Goal: Task Accomplishment & Management: Complete application form

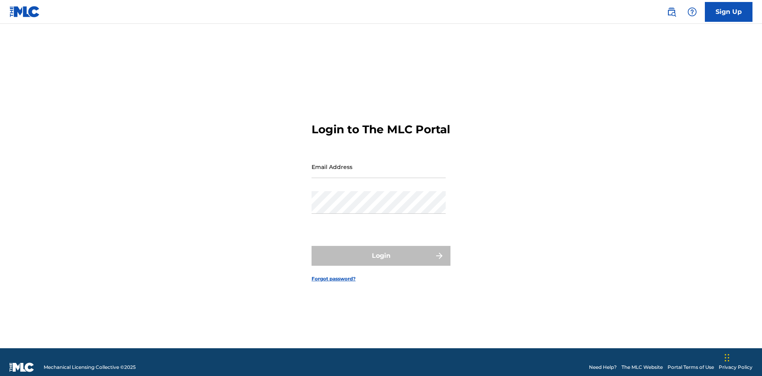
scroll to position [10, 0]
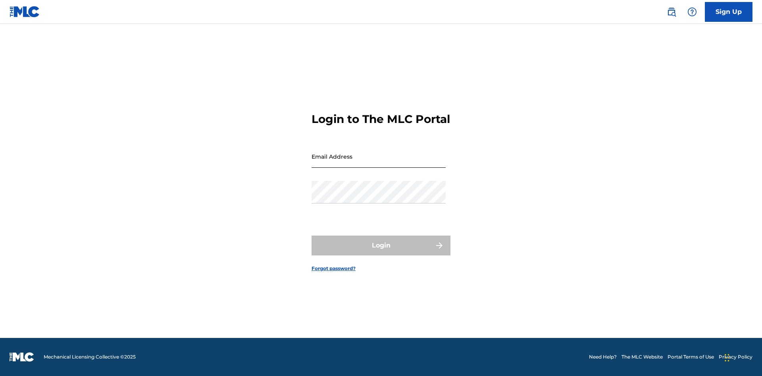
click at [378, 163] on input "Email Address" at bounding box center [378, 156] width 134 height 23
type input "Duke.McTesterson@gmail.com"
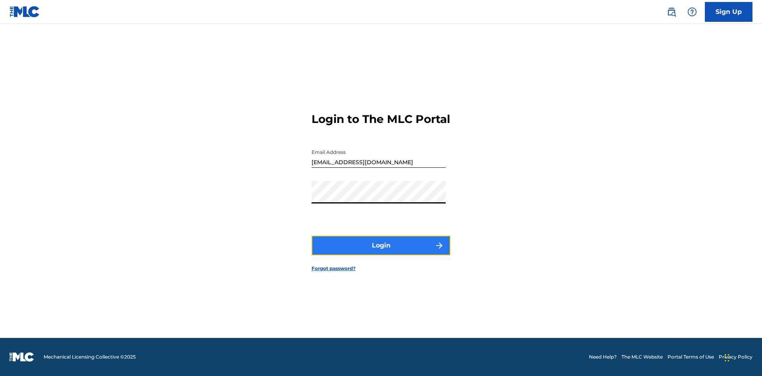
click at [381, 252] on button "Login" at bounding box center [380, 246] width 139 height 20
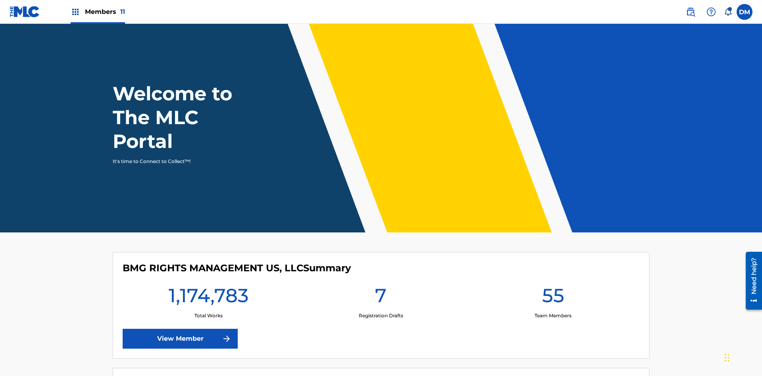
click at [98, 12] on span "Members 11" at bounding box center [105, 11] width 40 height 9
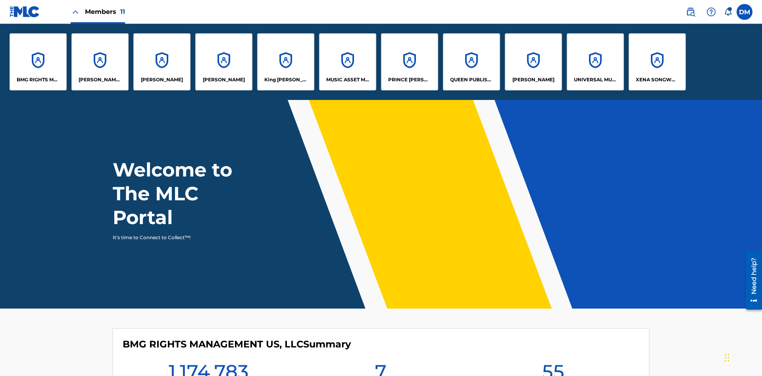
scroll to position [29, 0]
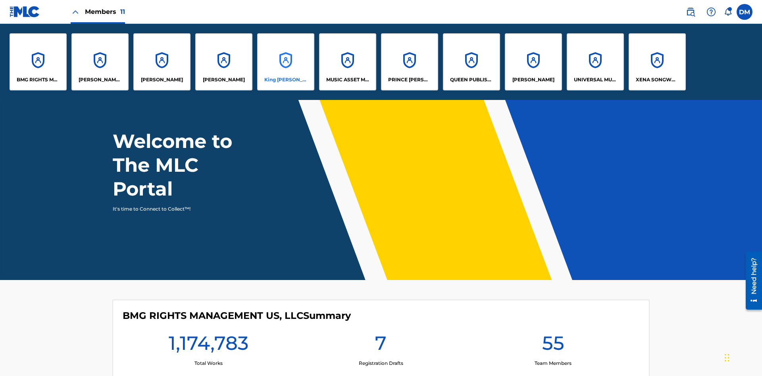
click at [285, 80] on p "King McTesterson" at bounding box center [285, 79] width 43 height 7
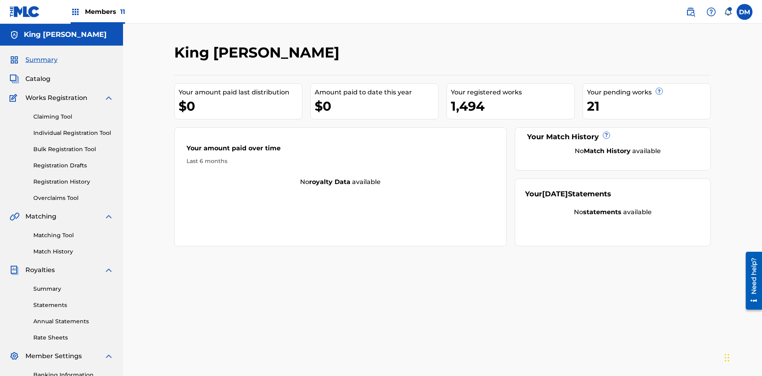
scroll to position [65, 0]
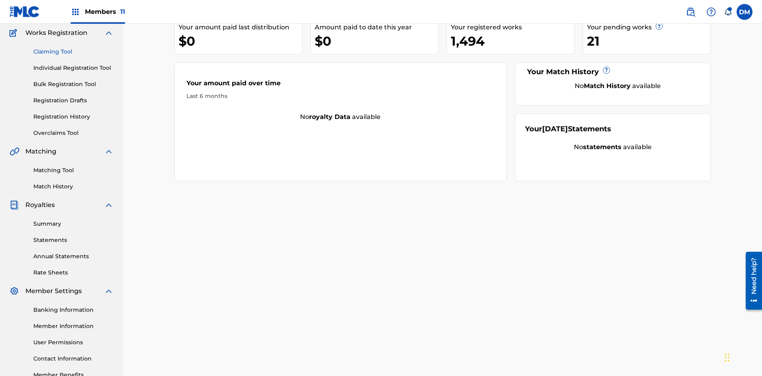
click at [73, 52] on link "Claiming Tool" at bounding box center [73, 52] width 80 height 8
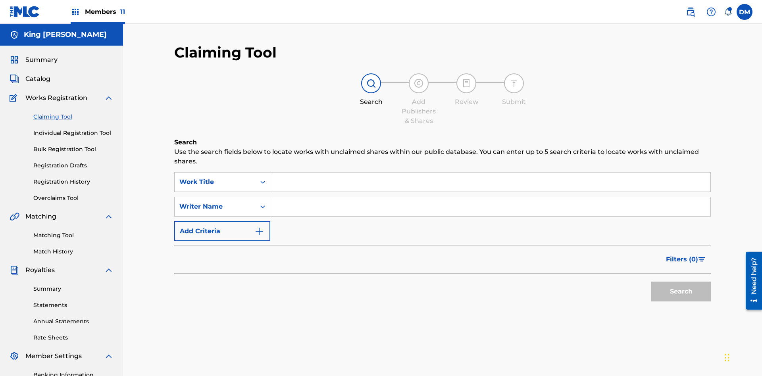
scroll to position [116, 0]
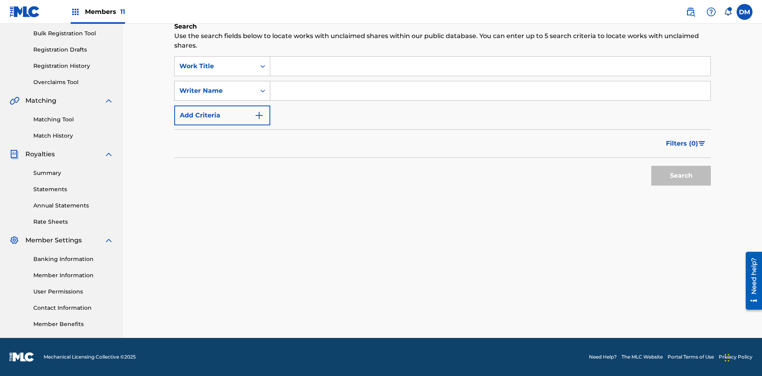
click at [215, 91] on div "Writer Name" at bounding box center [214, 91] width 71 height 10
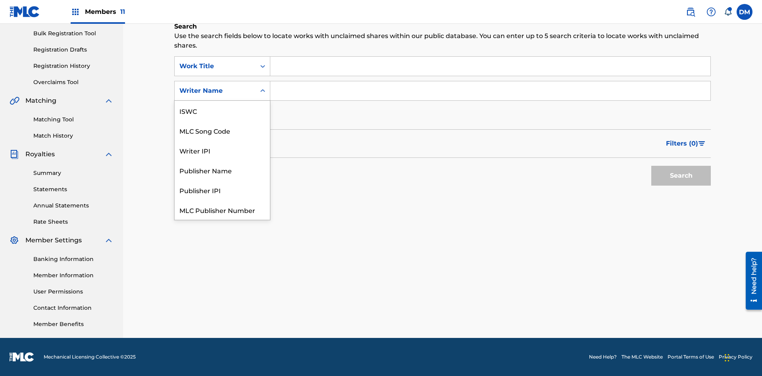
scroll to position [20, 0]
click at [222, 111] on div "MLC Song Code" at bounding box center [222, 111] width 95 height 20
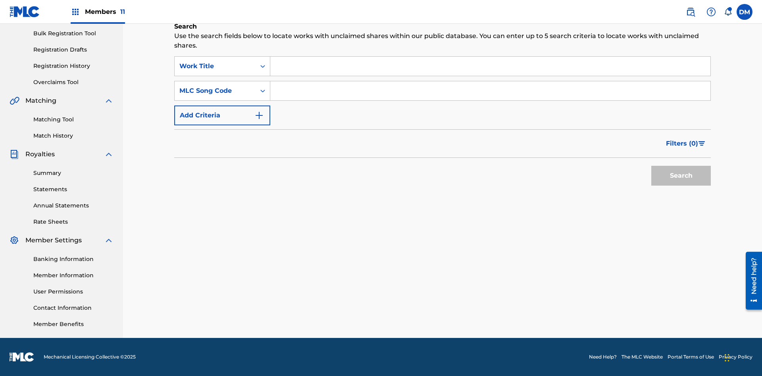
click at [490, 66] on input "Search Form" at bounding box center [490, 66] width 440 height 19
type input "NON-OWNED WORK TO CLAIM"
click at [490, 91] on input "Search Form" at bounding box center [490, 90] width 440 height 19
type input "RB0ZQR"
click at [681, 176] on button "Search" at bounding box center [681, 176] width 60 height 20
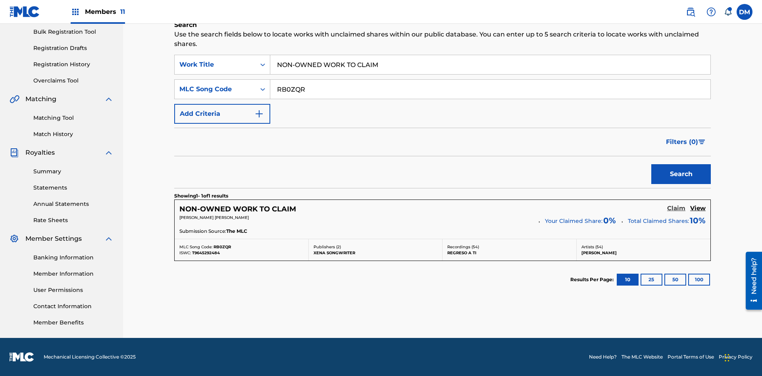
click at [676, 208] on h5 "Claim" at bounding box center [676, 209] width 18 height 8
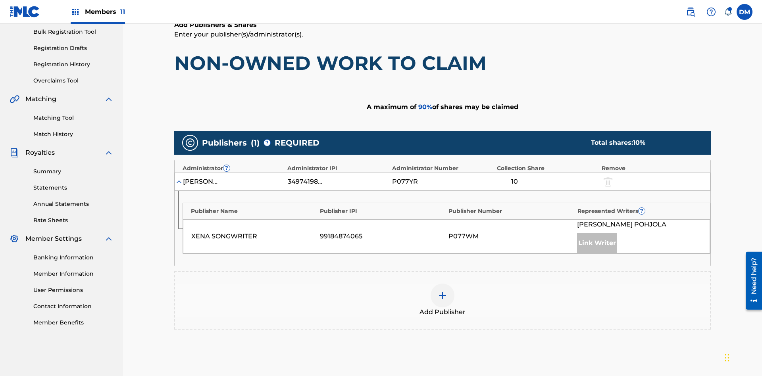
scroll to position [199, 0]
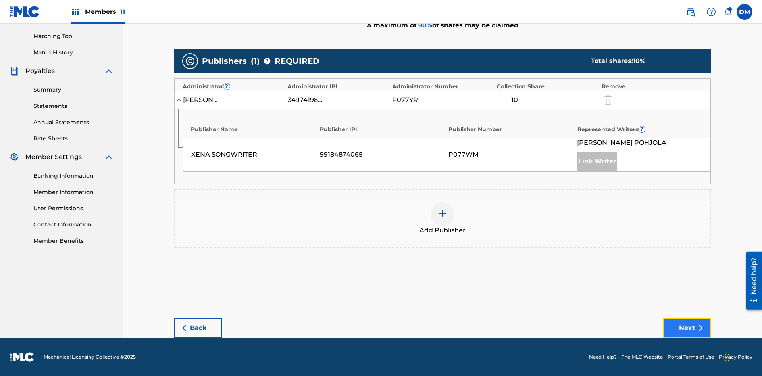
click at [687, 328] on button "Next" at bounding box center [687, 328] width 48 height 20
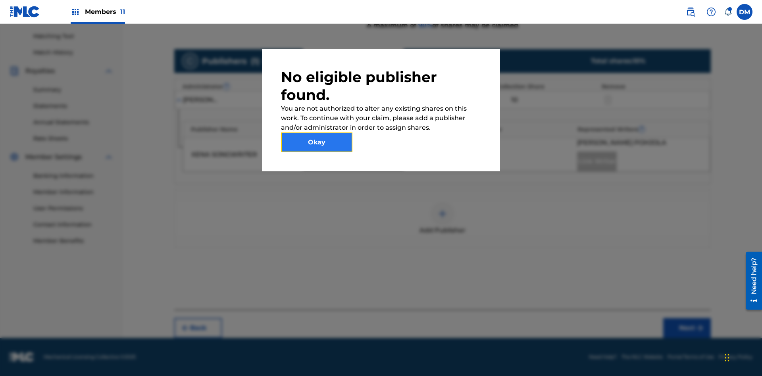
click at [317, 142] on button "Okay" at bounding box center [316, 143] width 71 height 20
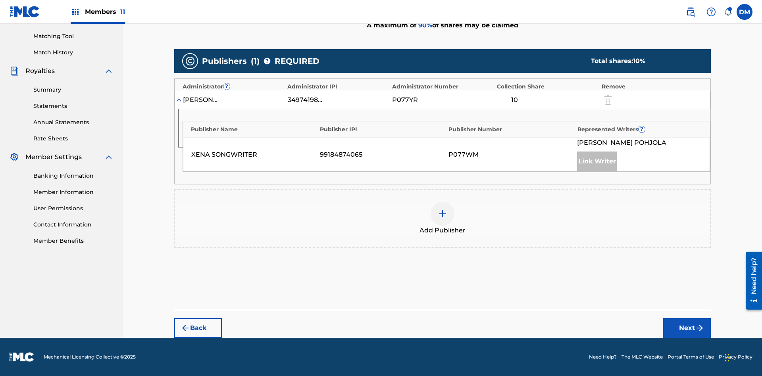
click at [442, 214] on img at bounding box center [443, 214] width 10 height 10
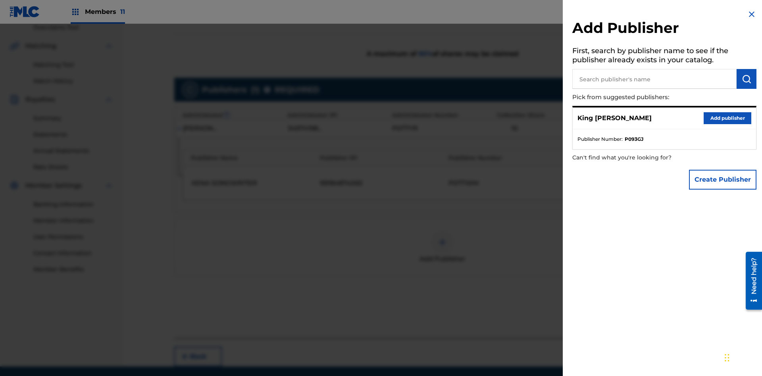
scroll to position [192, 0]
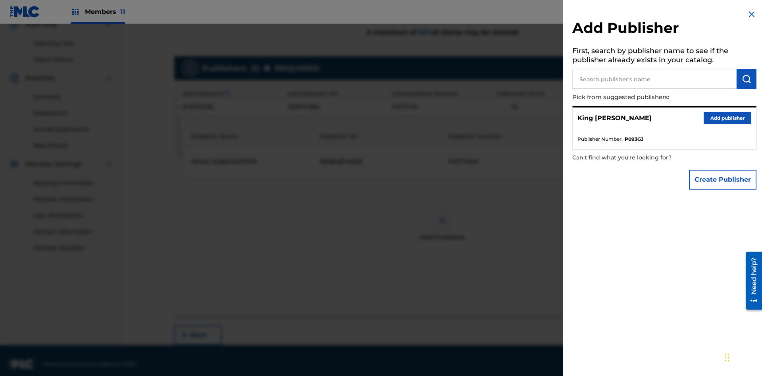
click at [654, 79] on input "text" at bounding box center [654, 79] width 164 height 20
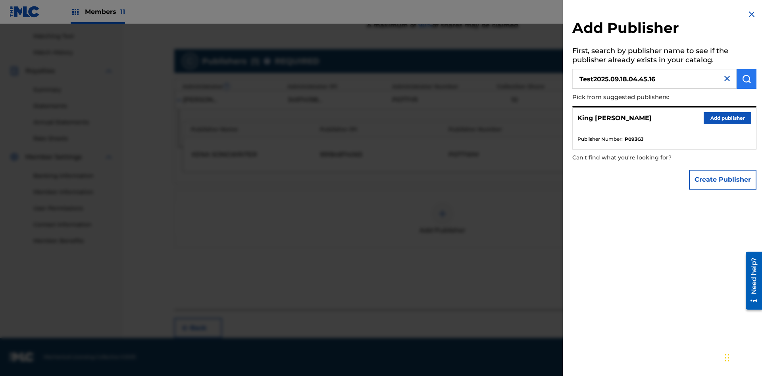
type input "Test2025.09.18.04.45.16"
click at [746, 79] on img "submit" at bounding box center [746, 79] width 10 height 10
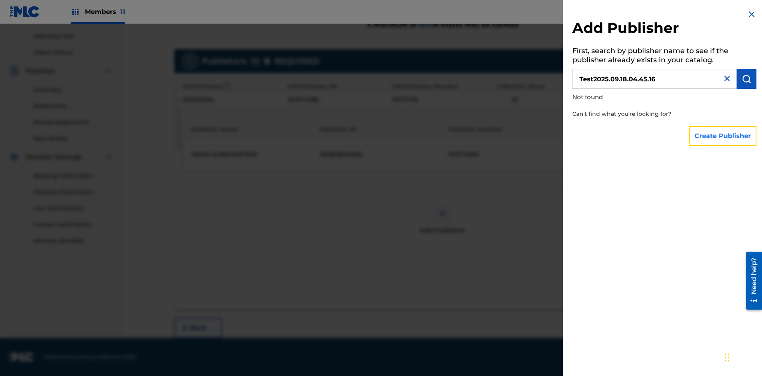
click at [723, 136] on button "Create Publisher" at bounding box center [722, 136] width 67 height 20
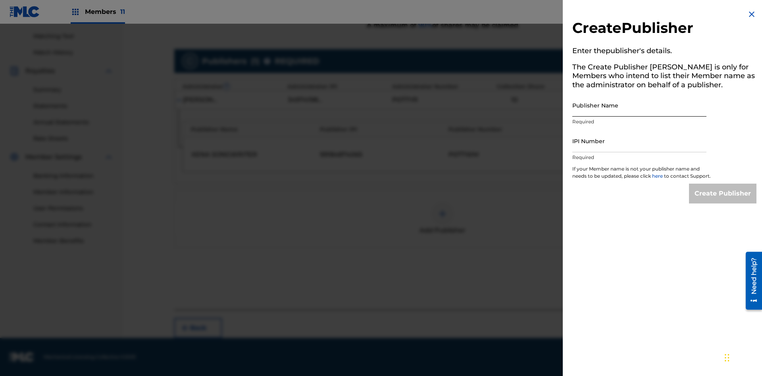
click at [639, 105] on input "Publisher Name" at bounding box center [639, 105] width 134 height 23
type input "Test2025.09.18.04.45.22"
click at [639, 141] on input "IPI Number" at bounding box center [639, 141] width 134 height 23
type input "00595839777"
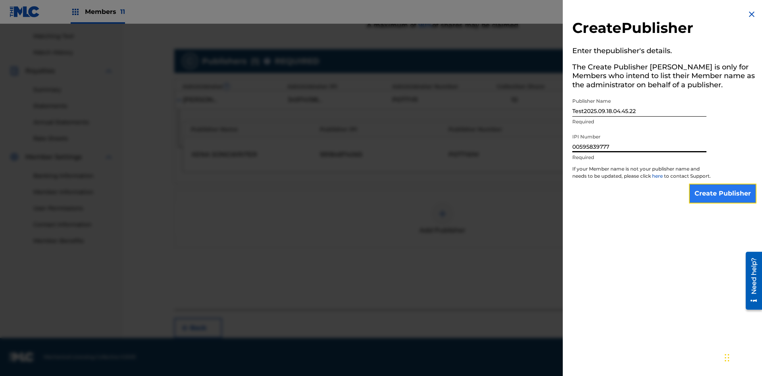
click at [723, 201] on input "Create Publisher" at bounding box center [722, 194] width 67 height 20
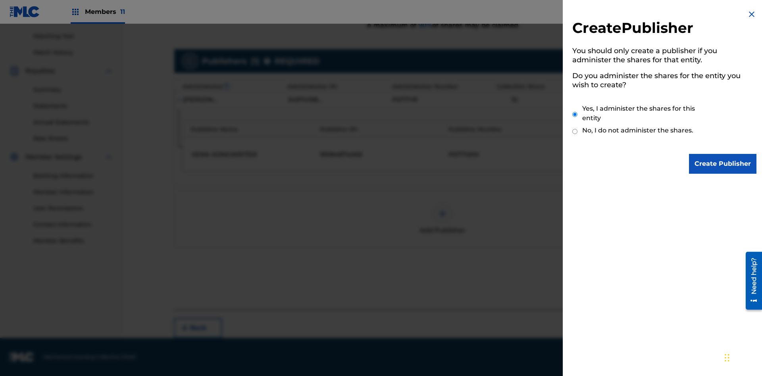
click at [575, 114] on input "Yes, I administer the shares for this entity" at bounding box center [574, 114] width 5 height 17
click at [723, 164] on input "Create Publisher" at bounding box center [722, 164] width 67 height 20
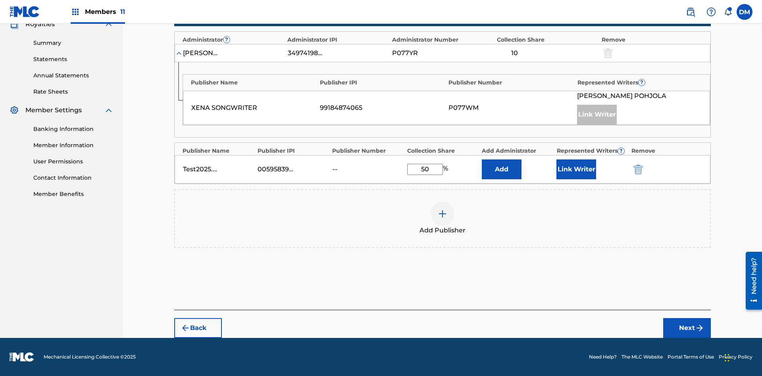
scroll to position [246, 0]
type input "50"
click at [576, 169] on button "Link Writer" at bounding box center [576, 169] width 40 height 20
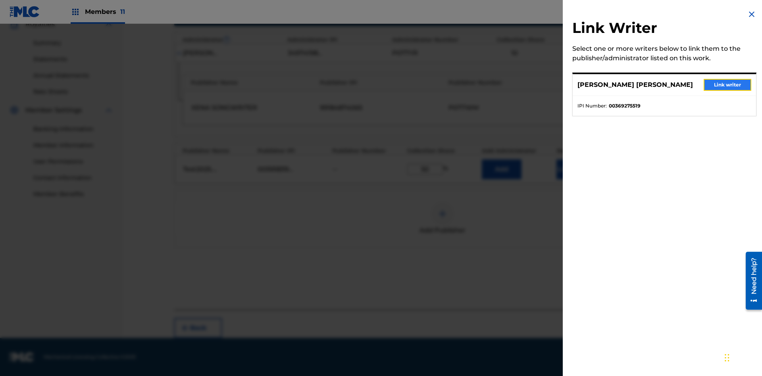
click at [727, 85] on button "Link writer" at bounding box center [727, 85] width 48 height 12
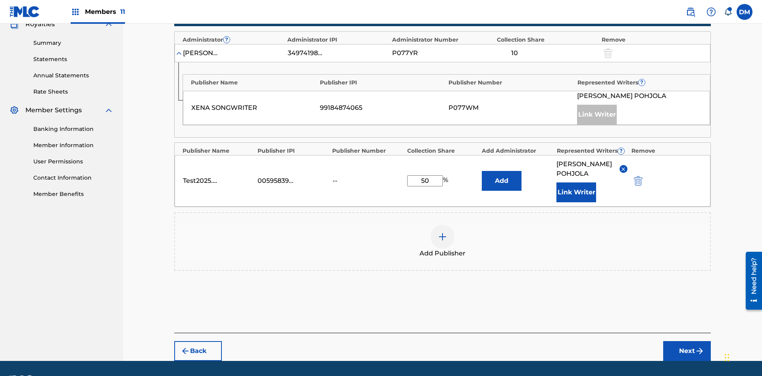
scroll to position [278, 0]
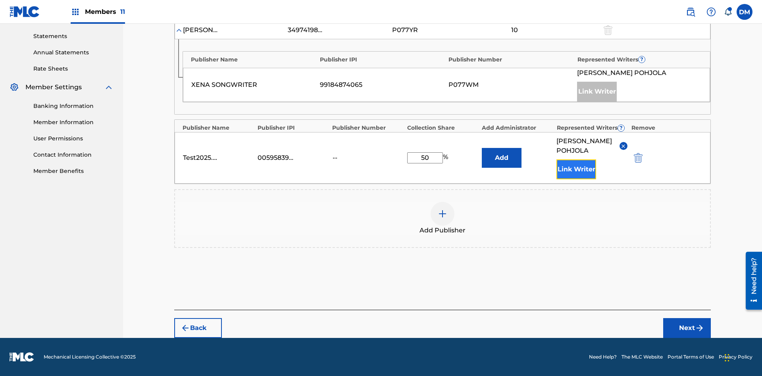
click at [576, 169] on button "Link Writer" at bounding box center [576, 169] width 40 height 20
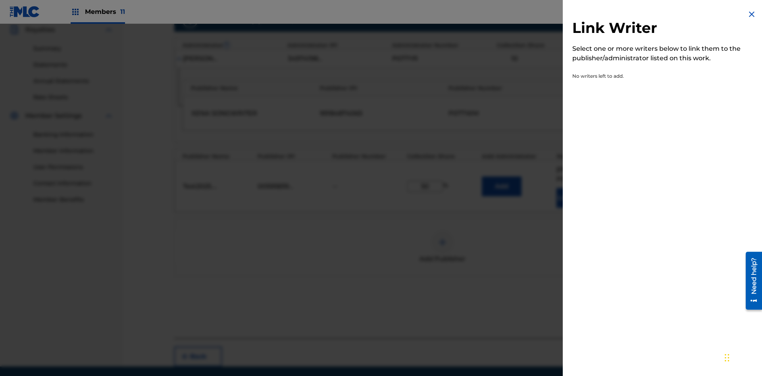
click at [751, 14] on img at bounding box center [752, 15] width 10 height 10
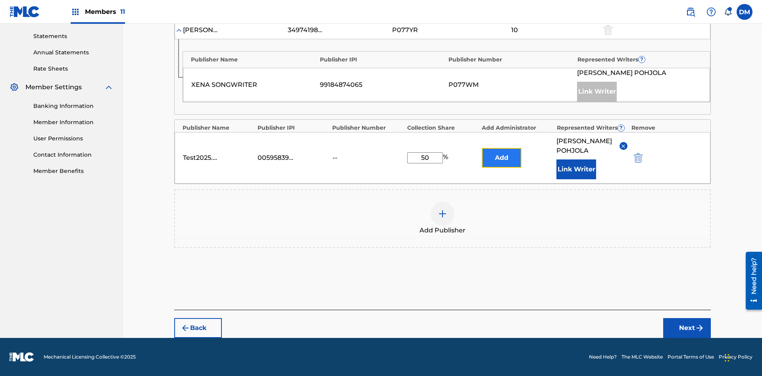
click at [501, 153] on button "Add" at bounding box center [502, 158] width 40 height 20
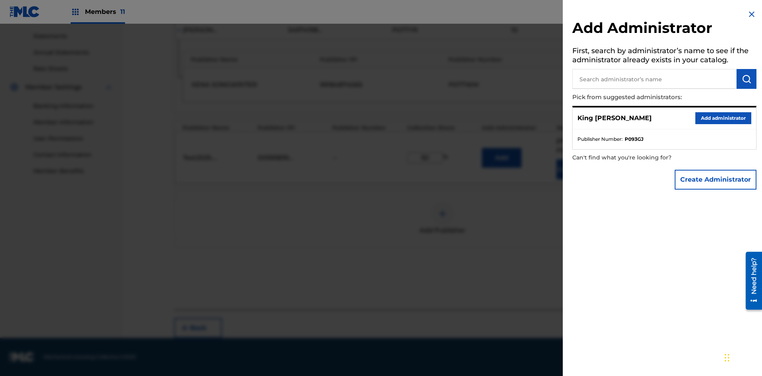
click at [654, 79] on input "text" at bounding box center [654, 79] width 164 height 20
type input "Test2025.09.18.04.45.50"
click at [746, 79] on img "submit" at bounding box center [746, 79] width 10 height 10
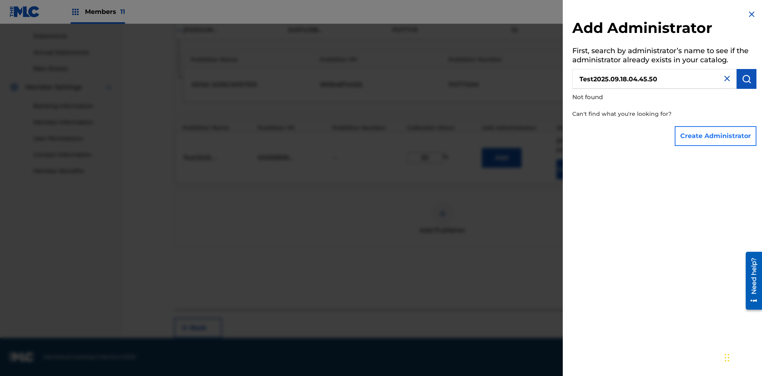
click at [716, 136] on button "Create Administrator" at bounding box center [715, 136] width 82 height 20
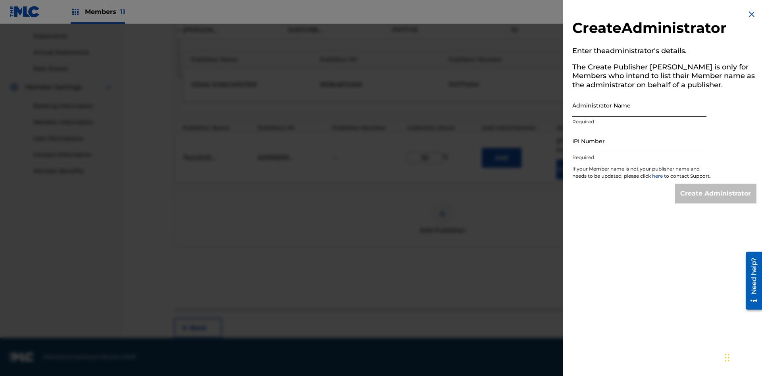
click at [639, 105] on input "Administrator Name" at bounding box center [639, 105] width 134 height 23
type input "Test2025.09.18.04.45.57"
click at [639, 141] on input "IPI Number" at bounding box center [639, 141] width 134 height 23
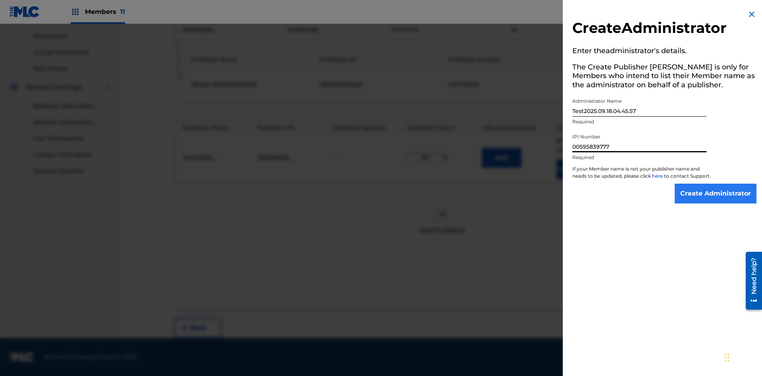
type input "00595839777"
click at [716, 201] on input "Create Administrator" at bounding box center [715, 194] width 82 height 20
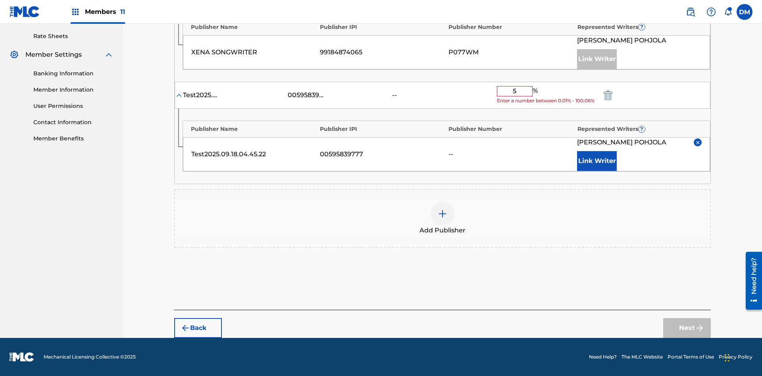
type input "50"
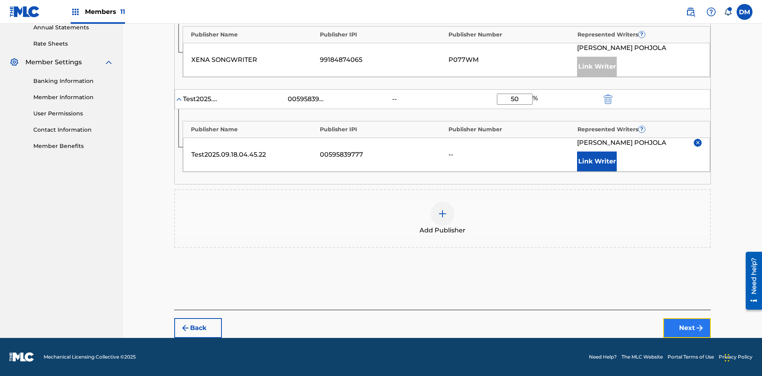
click at [687, 328] on button "Next" at bounding box center [687, 328] width 48 height 20
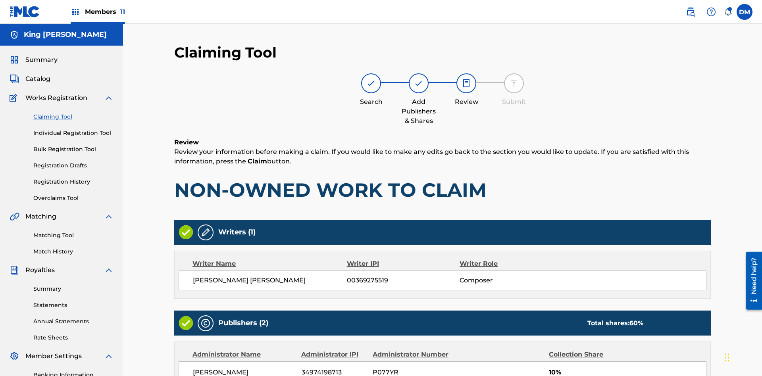
scroll to position [237, 0]
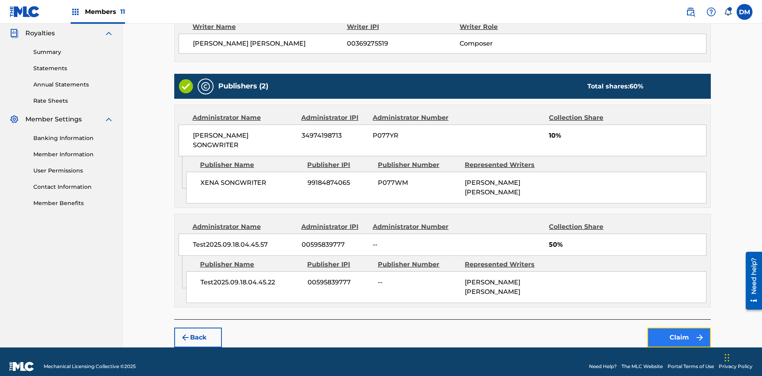
click at [679, 328] on button "Claim" at bounding box center [678, 338] width 63 height 20
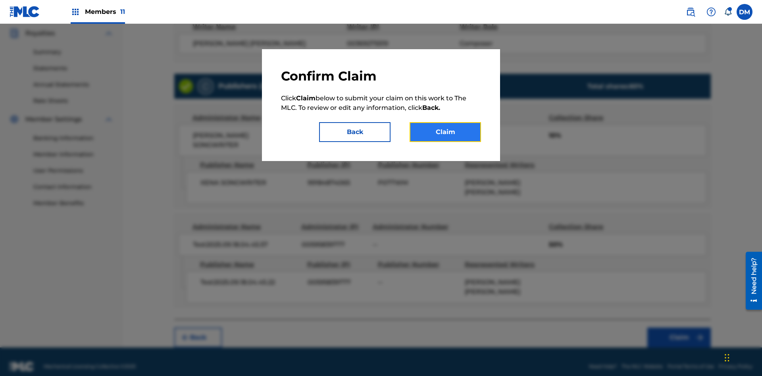
click at [445, 132] on button "Claim" at bounding box center [444, 132] width 71 height 20
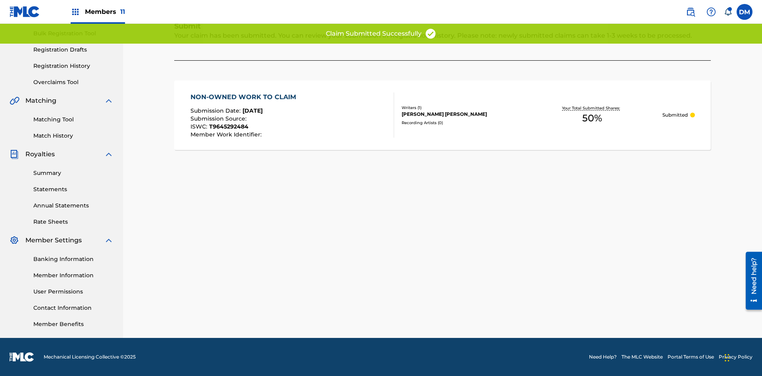
scroll to position [116, 0]
click at [73, 66] on link "Registration History" at bounding box center [73, 66] width 80 height 8
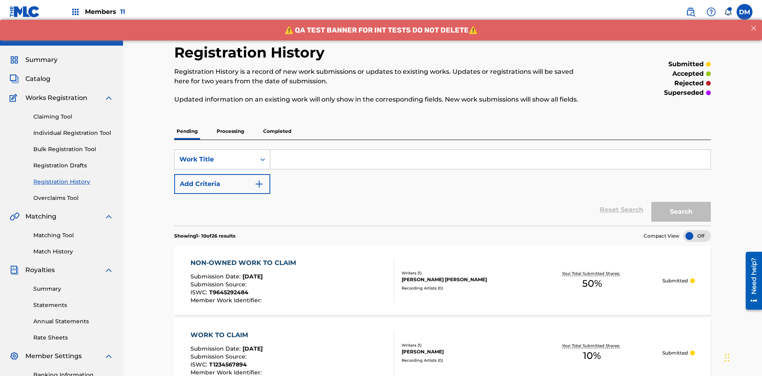
scroll to position [102, 0]
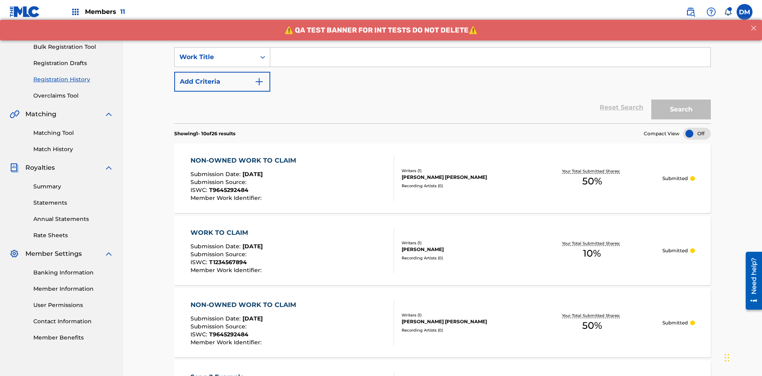
click at [490, 57] on input "Search Form" at bounding box center [490, 57] width 440 height 19
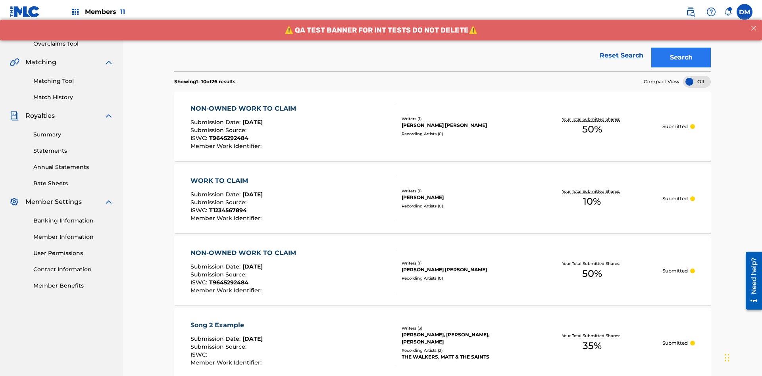
type input "NON-OWNED WORK TO CLAIM"
click at [681, 58] on button "Search" at bounding box center [681, 58] width 60 height 20
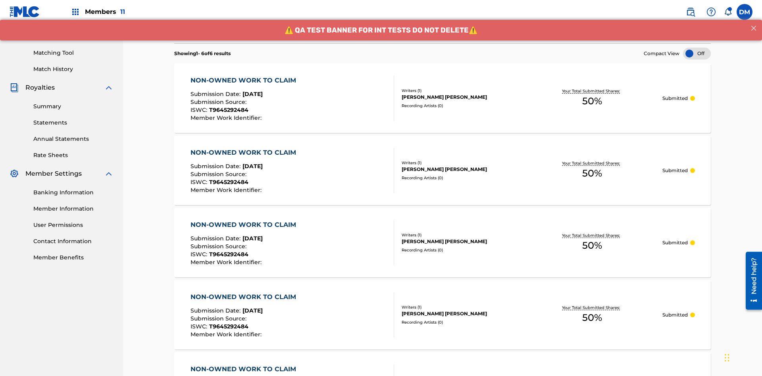
scroll to position [198, 0]
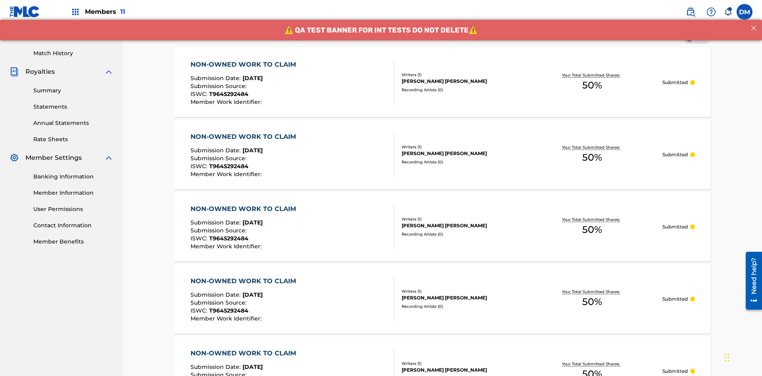
click at [442, 82] on div "TOM ZACHARY SEBASTIAN POHJOLA" at bounding box center [461, 81] width 120 height 7
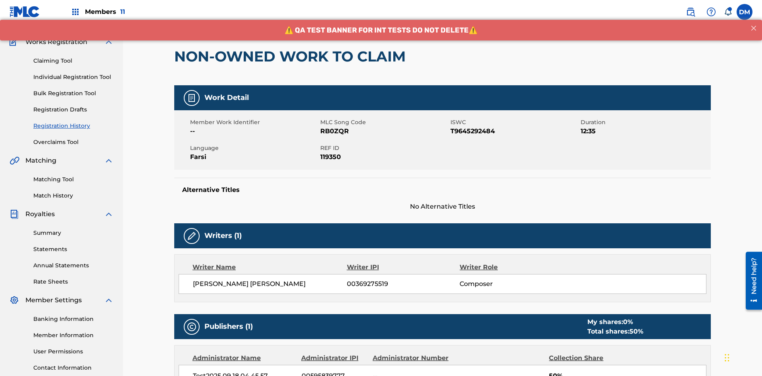
scroll to position [251, 0]
